Goal: Task Accomplishment & Management: Complete application form

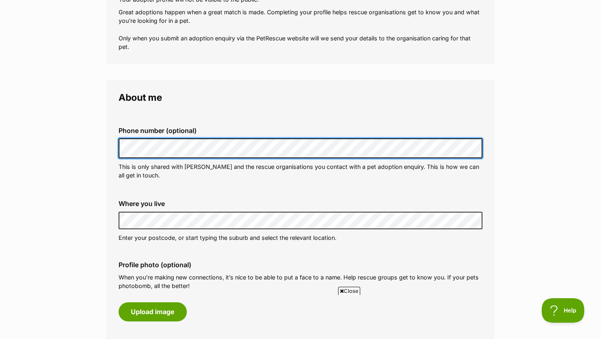
scroll to position [174, 0]
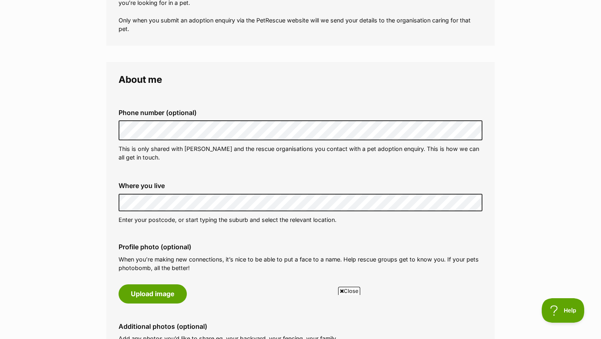
click at [232, 189] on label "Where you live" at bounding box center [300, 185] width 364 height 7
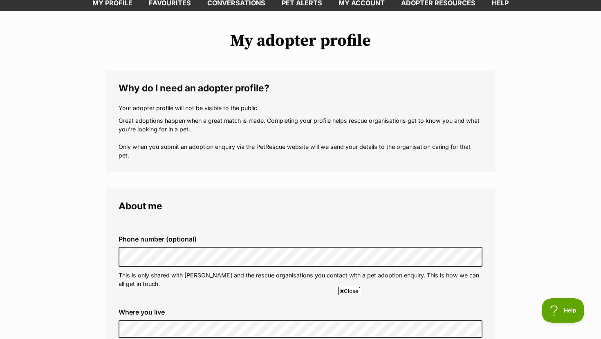
scroll to position [50, 0]
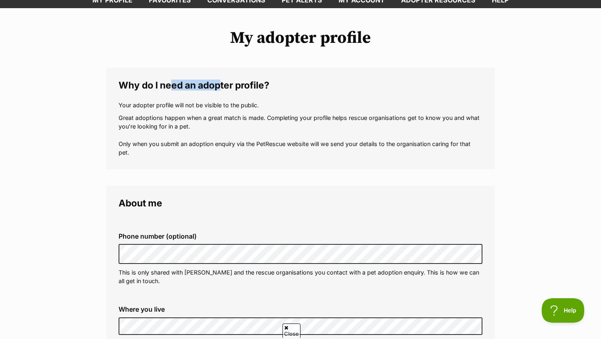
drag, startPoint x: 170, startPoint y: 88, endPoint x: 221, endPoint y: 86, distance: 50.7
click at [221, 86] on legend "Why do I need an adopter profile?" at bounding box center [300, 85] width 364 height 11
drag, startPoint x: 200, startPoint y: 108, endPoint x: 249, endPoint y: 112, distance: 48.8
click at [249, 112] on div "Your adopter profile will not be visible to the public. Great adoptions happen …" at bounding box center [300, 129] width 364 height 56
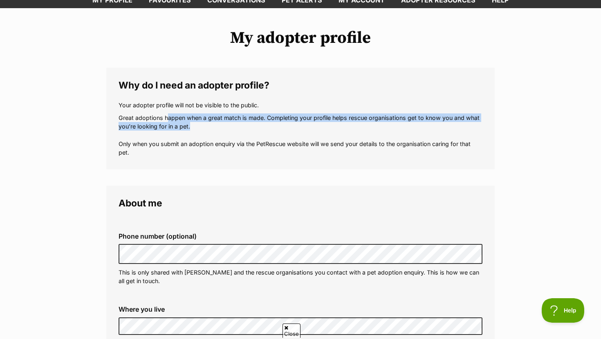
drag, startPoint x: 168, startPoint y: 115, endPoint x: 212, endPoint y: 129, distance: 46.1
click at [212, 129] on p "Great adoptions happen when a great match is made. Completing your profile help…" at bounding box center [300, 136] width 364 height 44
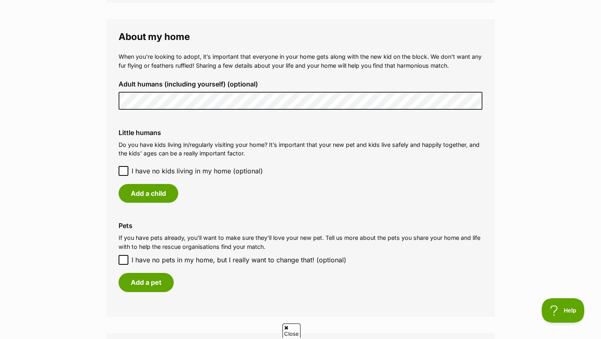
scroll to position [584, 0]
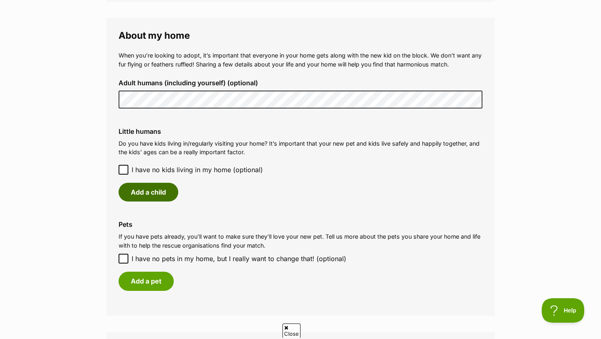
click at [159, 193] on button "Add a child" at bounding box center [148, 192] width 60 height 19
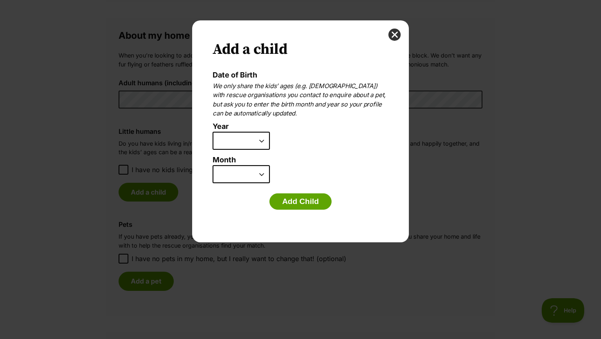
scroll to position [0, 0]
click at [248, 141] on select "2025 2024 2023 2022 2021 2020 2019 2018 2017 2016 2015 2014 2013 2012 2011 2010…" at bounding box center [240, 141] width 57 height 18
select select "2010"
click at [212, 132] on select "2025 2024 2023 2022 2021 2020 2019 2018 2017 2016 2015 2014 2013 2012 2011 2010…" at bounding box center [240, 141] width 57 height 18
click at [239, 165] on select "January February March April May June July August September October November De…" at bounding box center [240, 174] width 57 height 18
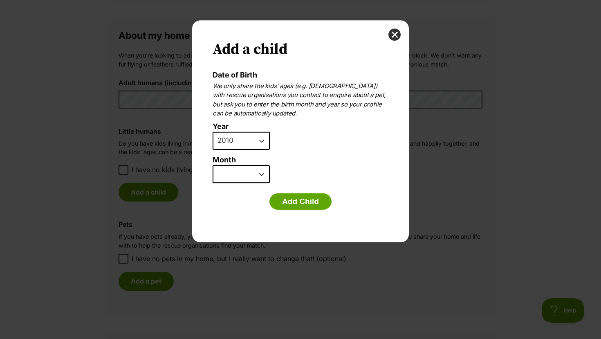
select select "5"
click at [212, 165] on select "January February March April May June July August September October November De…" at bounding box center [240, 174] width 57 height 18
click at [294, 201] on button "Add Child" at bounding box center [300, 202] width 62 height 16
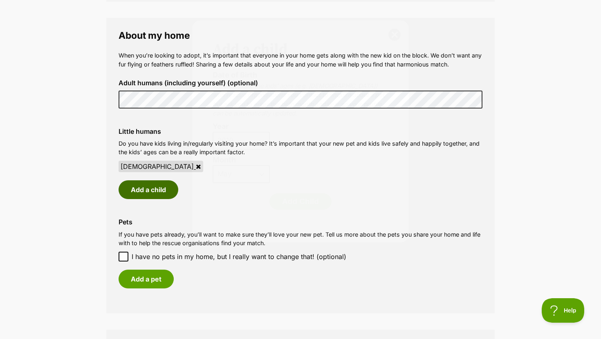
scroll to position [584, 0]
click at [129, 258] on label "I have no pets in my home, but I really want to change that! (optional)" at bounding box center [300, 257] width 364 height 10
click at [128, 258] on input "I have no pets in my home, but I really want to change that! (optional)" at bounding box center [123, 257] width 10 height 10
checkbox input "true"
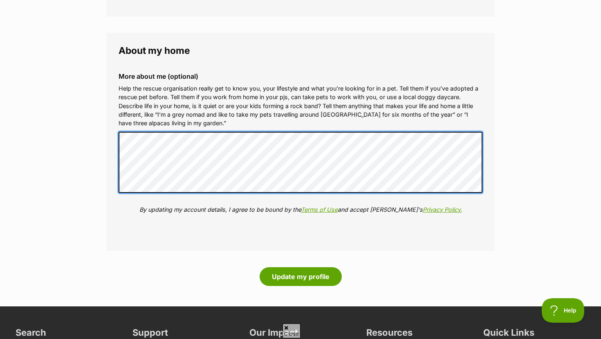
scroll to position [868, 0]
